Goal: Transaction & Acquisition: Obtain resource

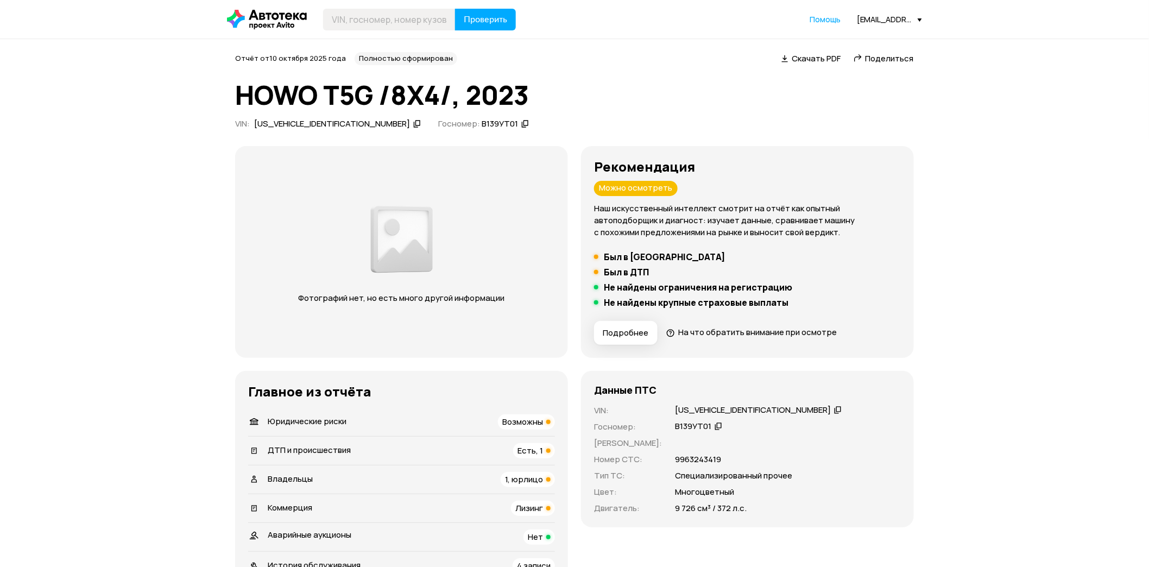
click at [289, 19] on icon at bounding box center [267, 20] width 80 height 20
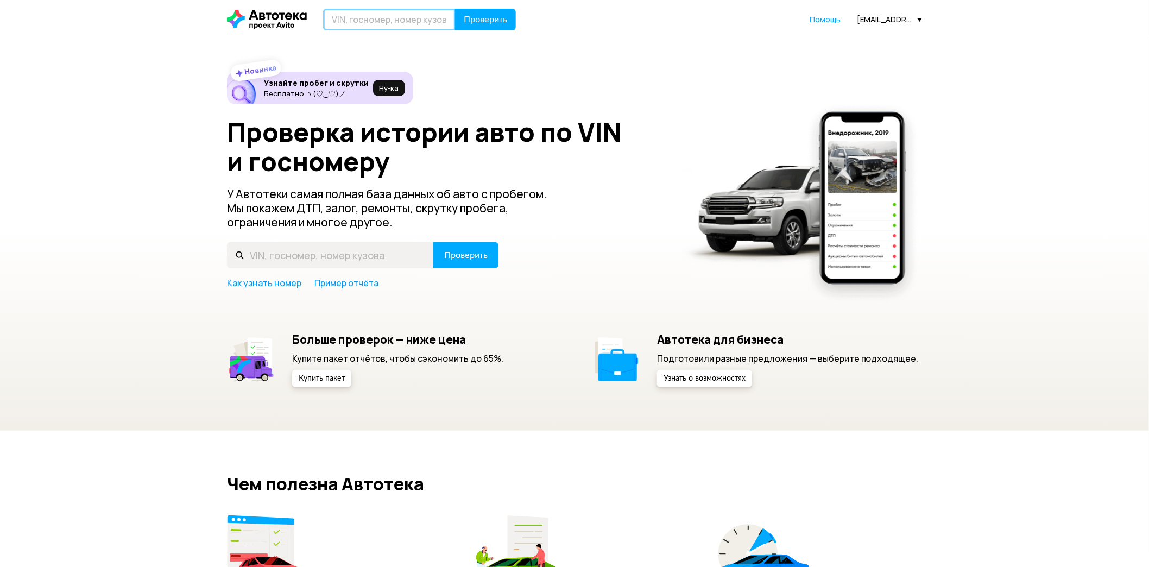
click at [386, 28] on input "text" at bounding box center [389, 20] width 133 height 22
paste input "X3E250700P0005080"
type input "X3E250700P0005080"
click at [494, 17] on span "Проверить" at bounding box center [485, 19] width 43 height 9
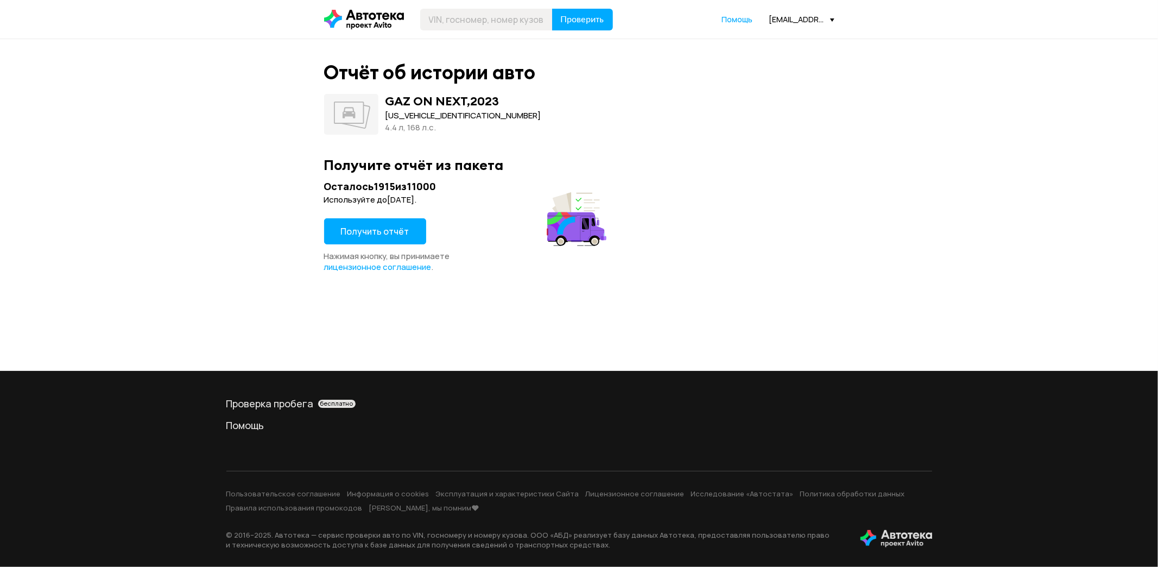
click at [379, 230] on span "Получить отчёт" at bounding box center [375, 231] width 68 height 12
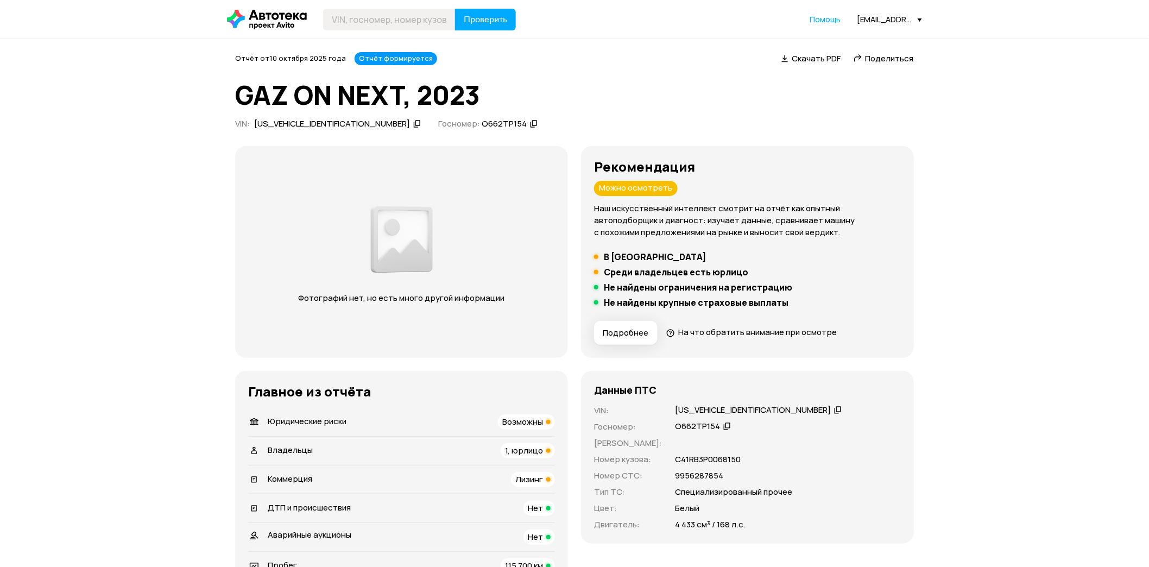
click at [822, 55] on span "Скачать PDF" at bounding box center [816, 58] width 49 height 11
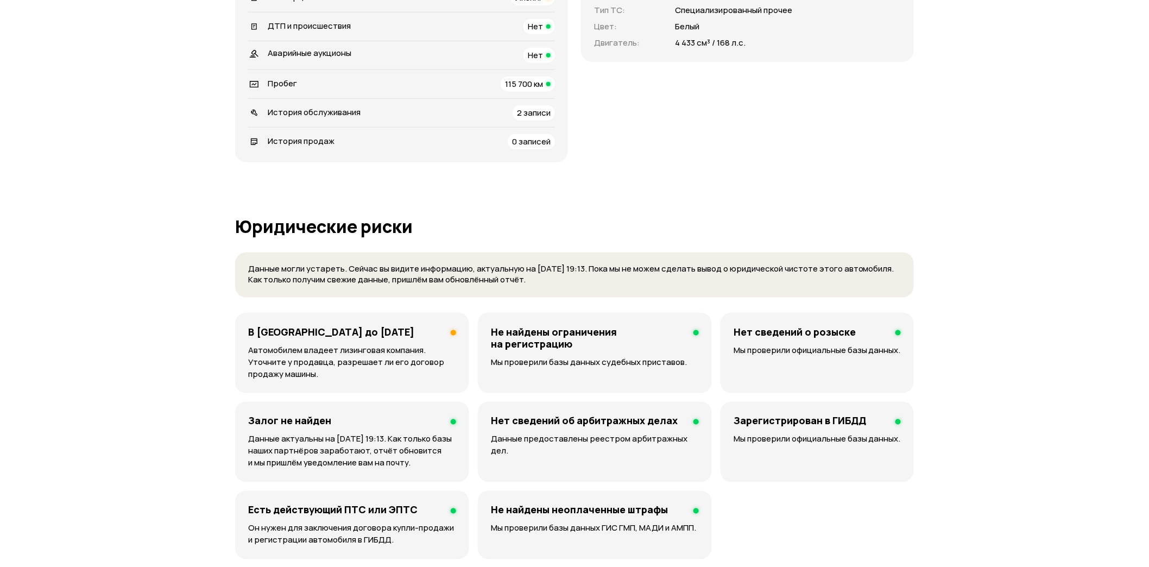
scroll to position [482, 0]
drag, startPoint x: 405, startPoint y: 328, endPoint x: 249, endPoint y: 331, distance: 155.9
click at [249, 331] on div "В лизинге до 24 мая 2027 года" at bounding box center [352, 331] width 208 height 12
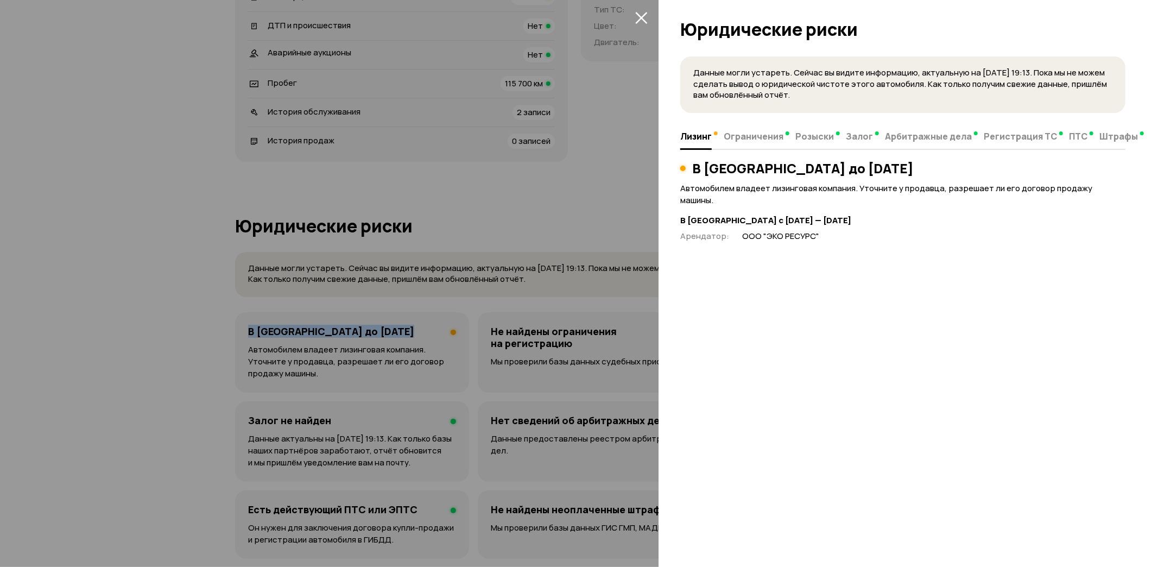
copy h4 "В лизинге до 24 мая 2027 года"
click at [459, 256] on div at bounding box center [579, 283] width 1158 height 567
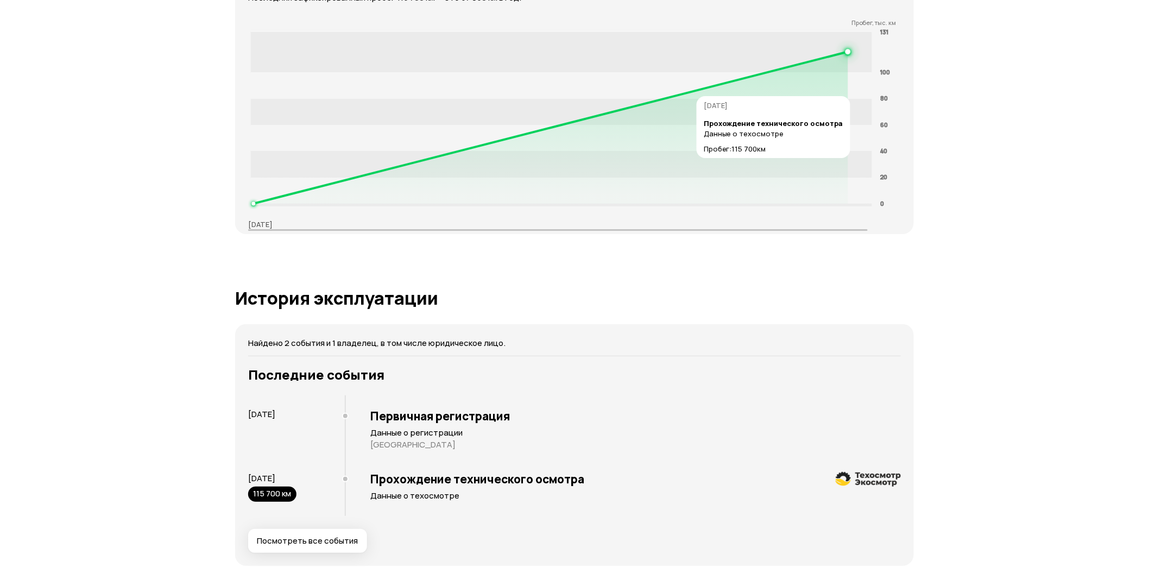
scroll to position [1508, 0]
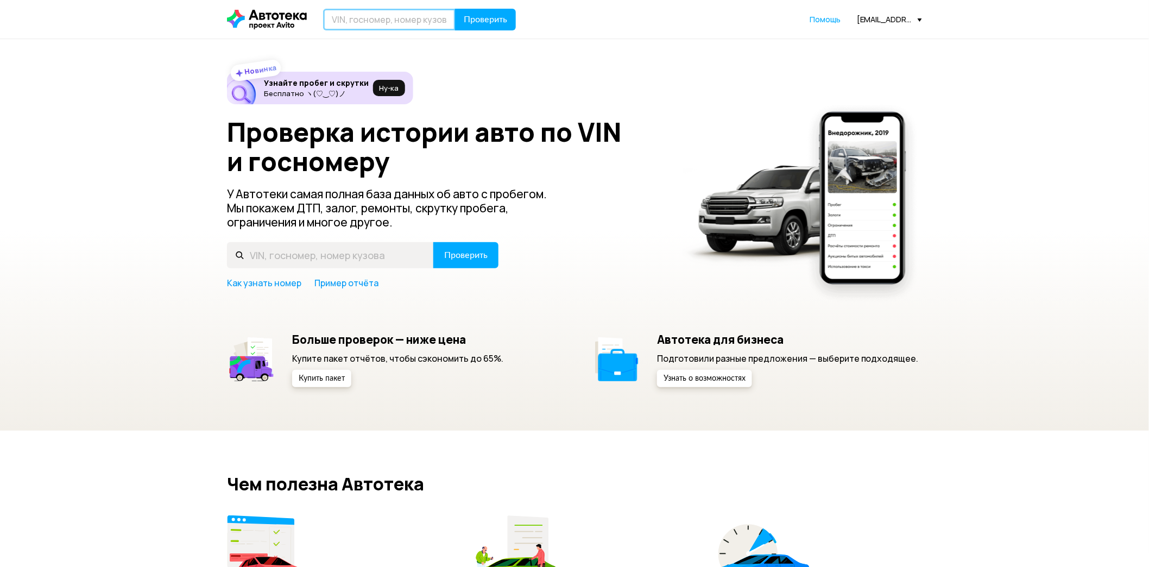
click at [447, 23] on input "text" at bounding box center [389, 20] width 133 height 22
paste input "X3E250700P0005000"
type input "X3E250700P0005000"
click at [512, 18] on button "Проверить" at bounding box center [485, 20] width 61 height 22
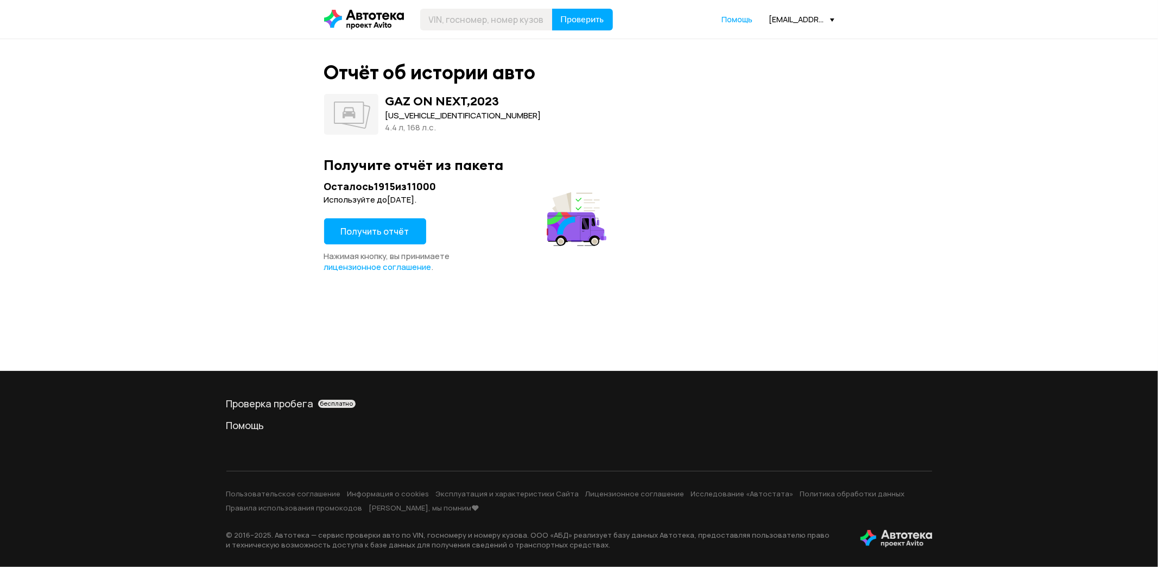
click at [377, 242] on button "Получить отчёт" at bounding box center [375, 231] width 102 height 26
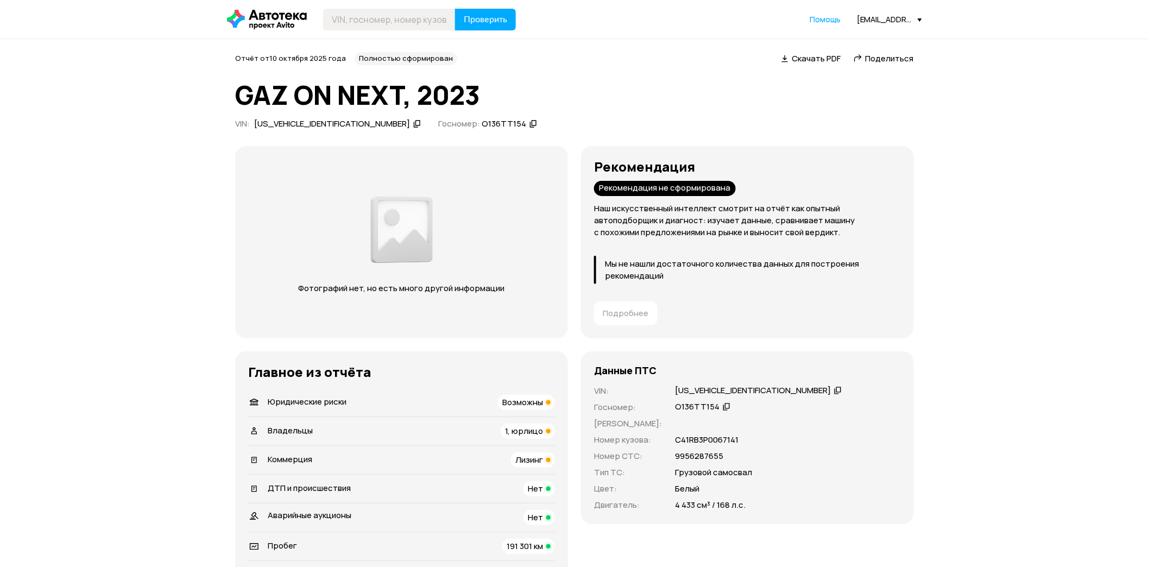
click at [816, 57] on span "Скачать PDF" at bounding box center [816, 58] width 49 height 11
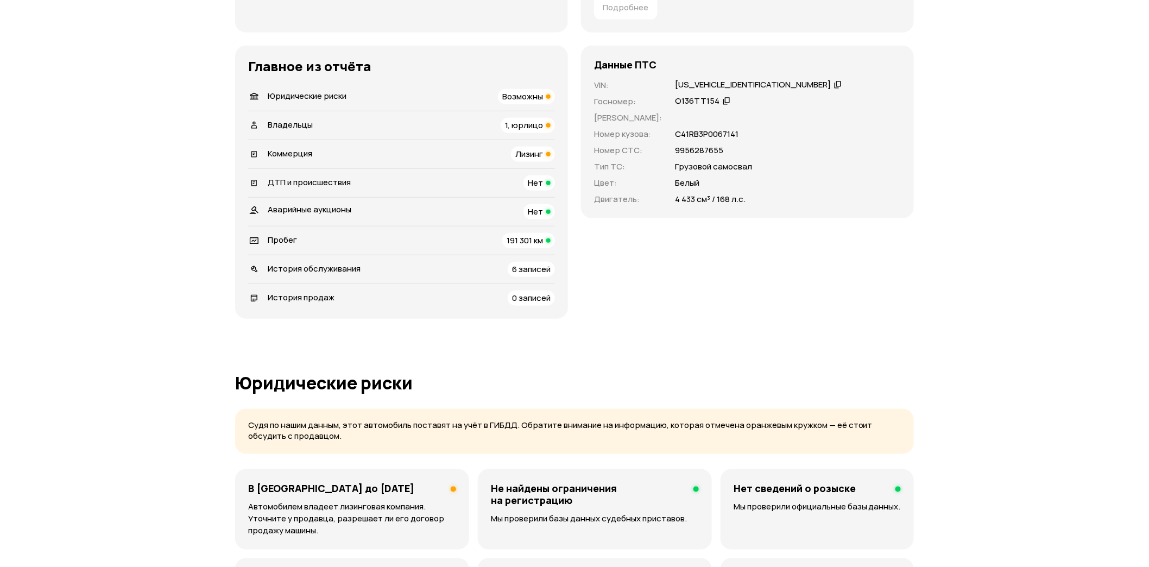
scroll to position [543, 0]
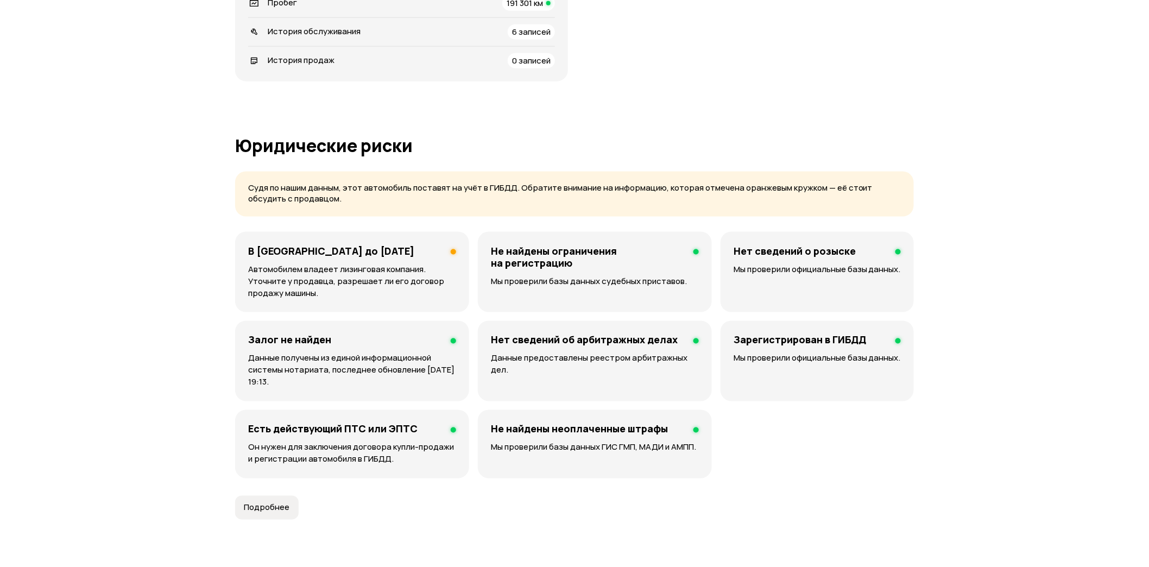
click at [408, 264] on p "Автомобилем владеет лизинговая компания. Уточните у продавца, разрешает ли его …" at bounding box center [352, 281] width 208 height 36
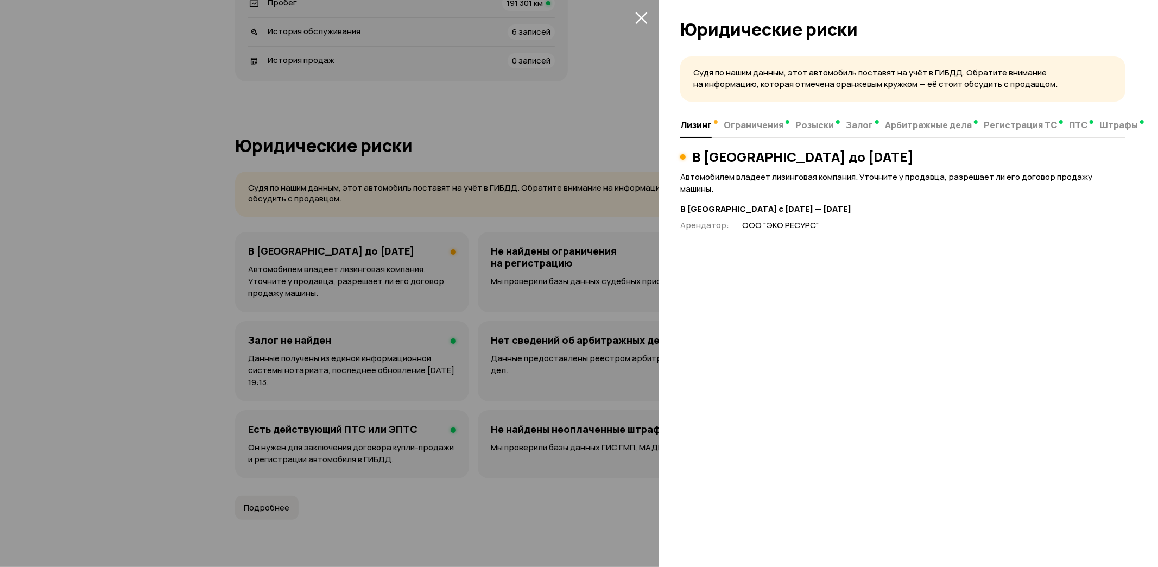
click at [388, 268] on div at bounding box center [579, 283] width 1158 height 567
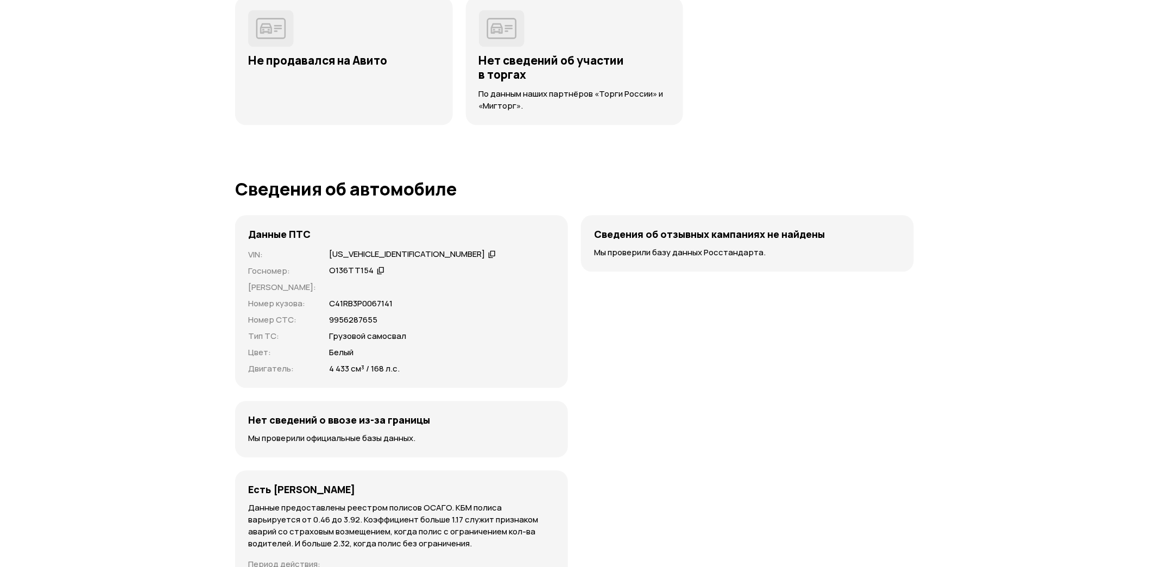
scroll to position [2956, 0]
